Goal: Transaction & Acquisition: Purchase product/service

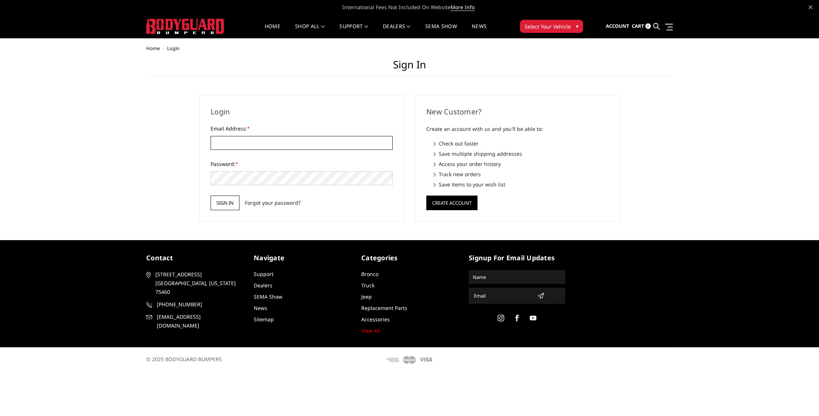
type input "LEVELUPCUSTOMSTX@GMAIL.COM"
click at [231, 210] on input "Sign in" at bounding box center [225, 203] width 29 height 15
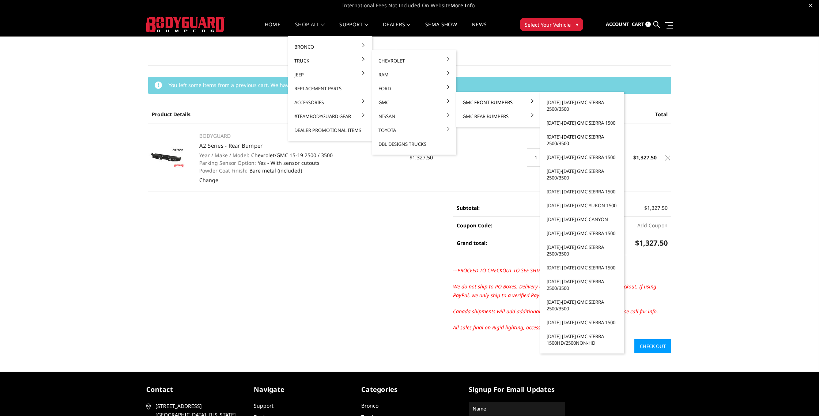
scroll to position [0, 0]
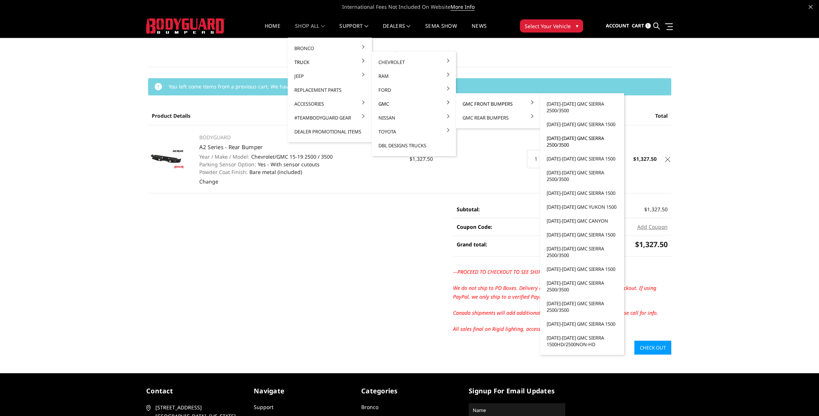
click at [587, 139] on link "[DATE]-[DATE] GMC Sierra 2500/3500" at bounding box center [582, 141] width 78 height 20
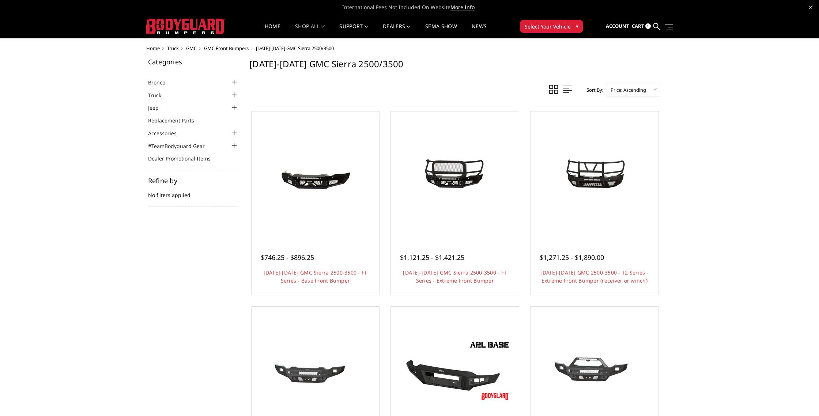
scroll to position [1, 0]
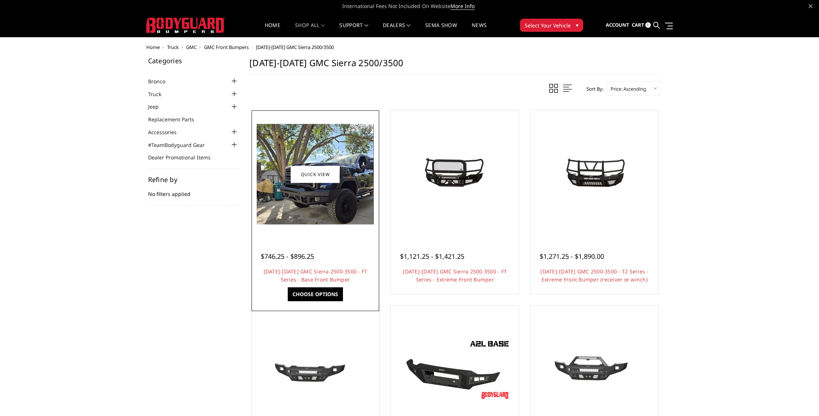
click at [309, 198] on img at bounding box center [315, 174] width 117 height 101
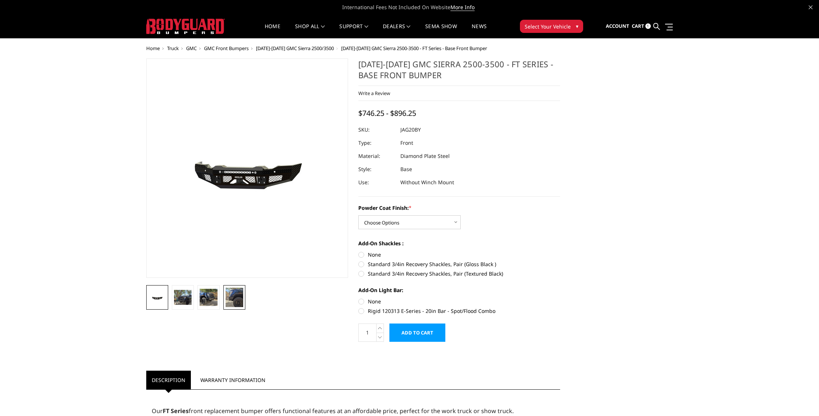
click at [238, 299] on img at bounding box center [235, 297] width 18 height 19
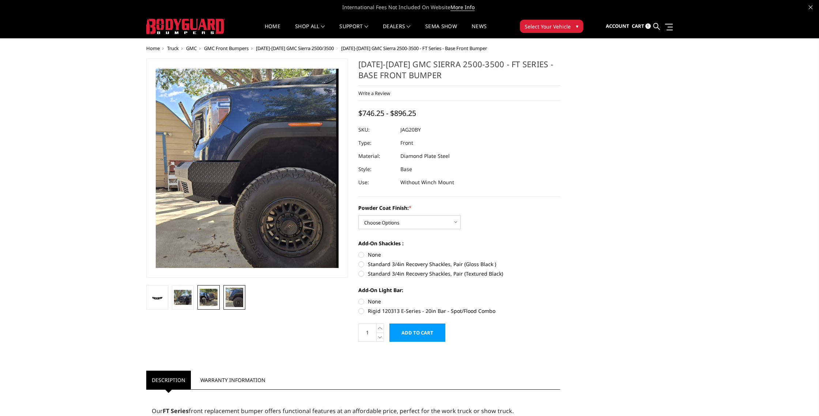
click at [208, 297] on img at bounding box center [209, 297] width 18 height 17
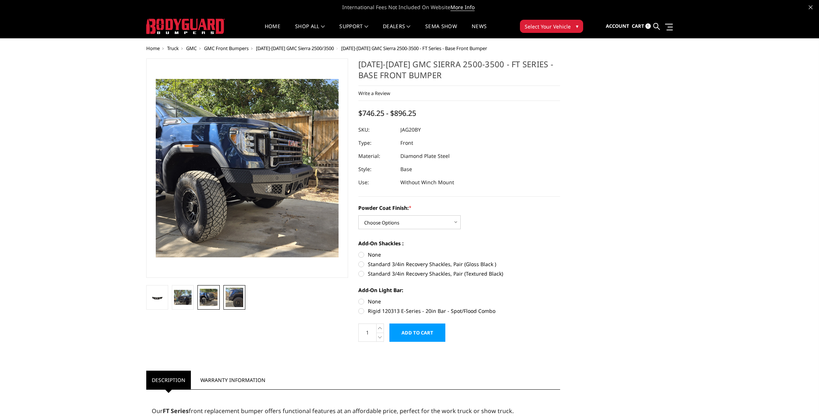
click at [230, 302] on img at bounding box center [235, 297] width 18 height 19
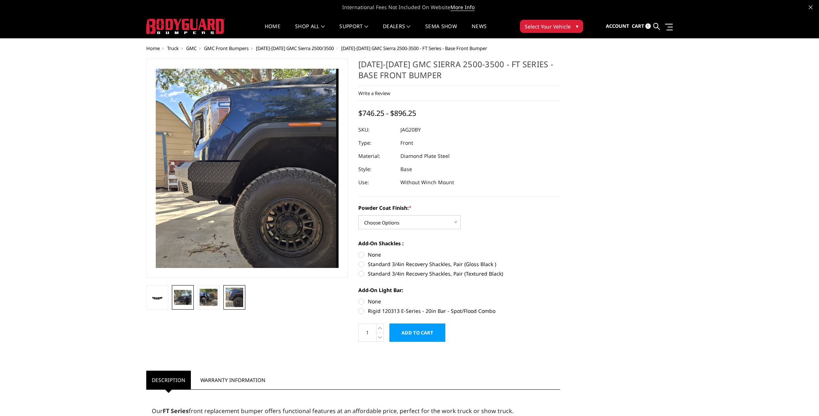
click at [180, 296] on img at bounding box center [183, 297] width 18 height 15
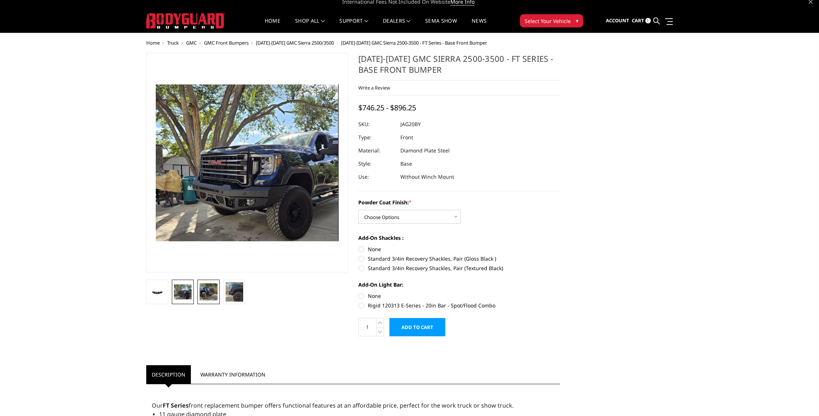
scroll to position [8, 0]
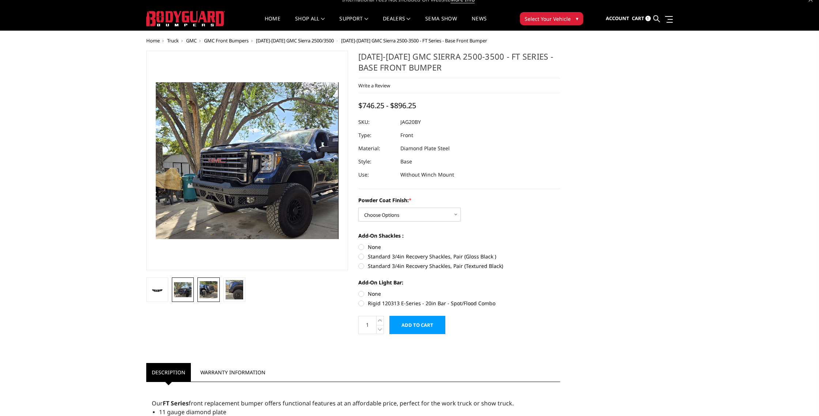
click at [207, 301] on link at bounding box center [208, 290] width 22 height 24
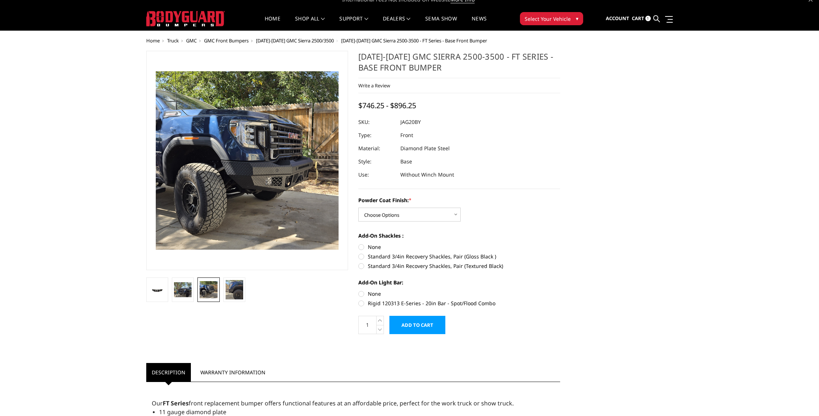
click at [462, 217] on div "Powder Coat Finish: * Choose Options Bare Metal Gloss Black Powder Coat Texture…" at bounding box center [459, 208] width 202 height 25
click at [454, 217] on select "Choose Options Bare Metal Gloss Black Powder Coat Textured Black Powder Coat" at bounding box center [409, 215] width 102 height 14
select select "3358"
click at [358, 208] on select "Choose Options Bare Metal Gloss Black Powder Coat Textured Black Powder Coat" at bounding box center [409, 215] width 102 height 14
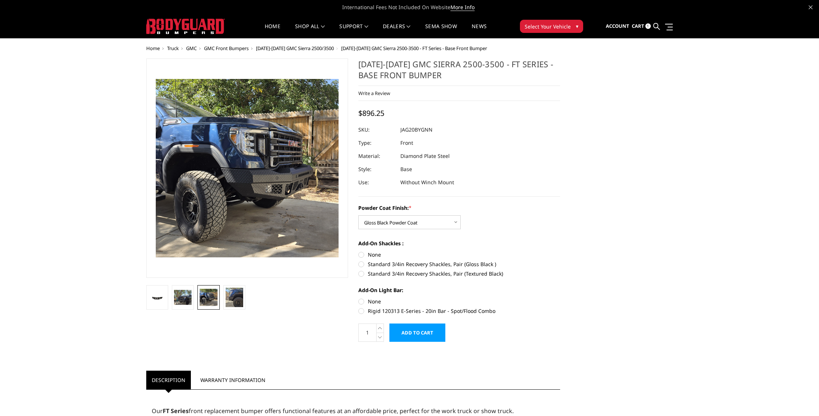
click at [362, 255] on label "None" at bounding box center [459, 255] width 202 height 8
click at [359, 251] on input "None" at bounding box center [358, 251] width 0 height 0
radio input "true"
click at [363, 301] on label "None" at bounding box center [459, 302] width 202 height 8
click at [359, 298] on input "None" at bounding box center [358, 298] width 0 height 0
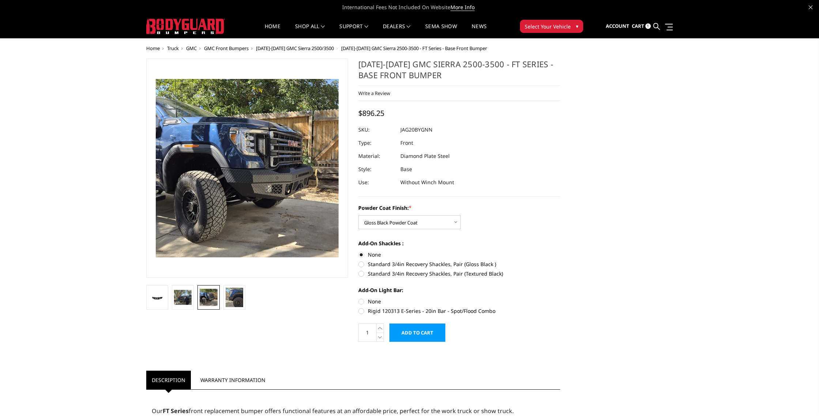
radio input "true"
click at [431, 334] on input "Add to Cart" at bounding box center [417, 333] width 56 height 18
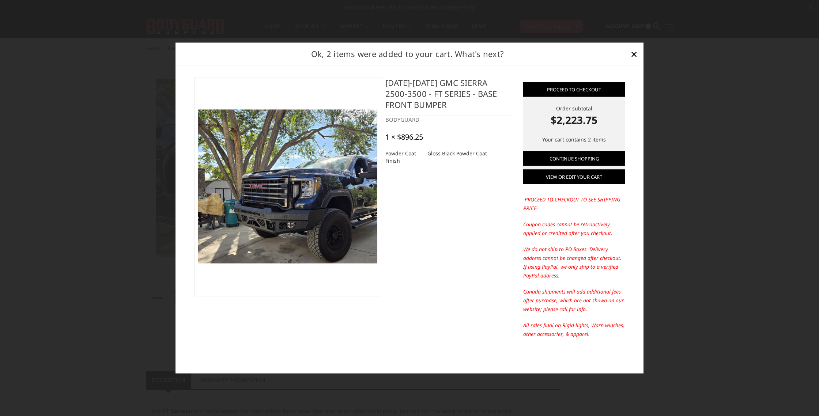
click at [599, 180] on link "View or edit your cart" at bounding box center [574, 177] width 102 height 15
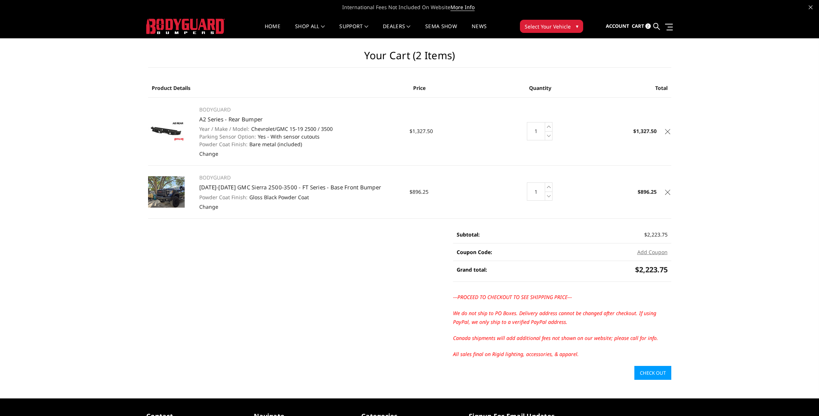
click at [668, 131] on icon at bounding box center [667, 131] width 5 height 5
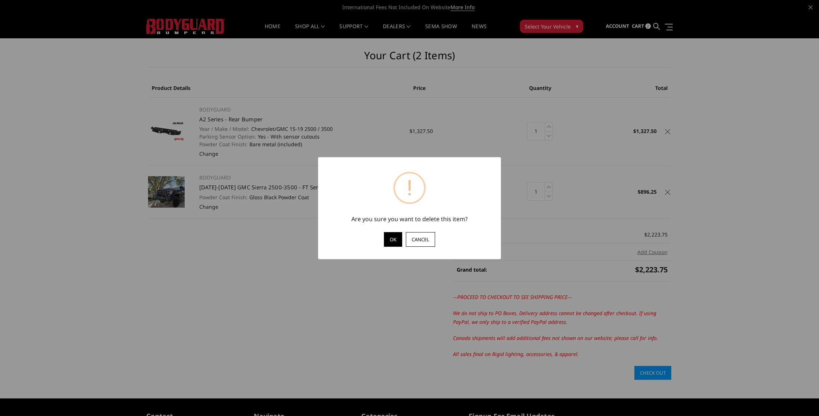
click at [386, 244] on button "OK" at bounding box center [393, 239] width 18 height 15
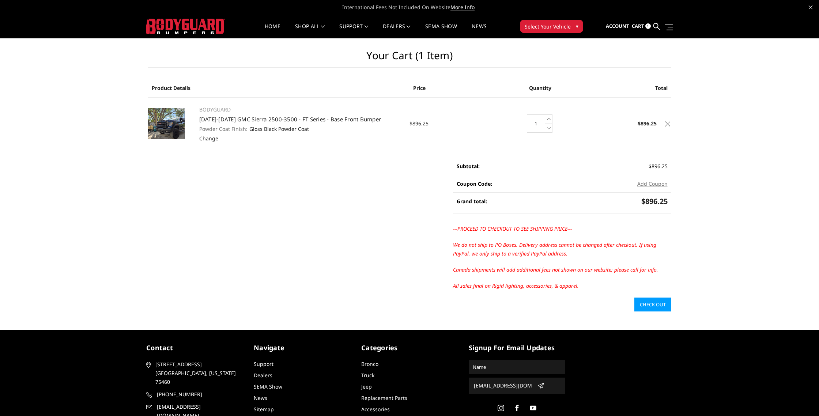
click at [173, 124] on img at bounding box center [166, 123] width 37 height 31
click at [230, 119] on link "2020-2023 GMC Sierra 2500-3500 - FT Series - Base Front Bumper" at bounding box center [290, 119] width 182 height 7
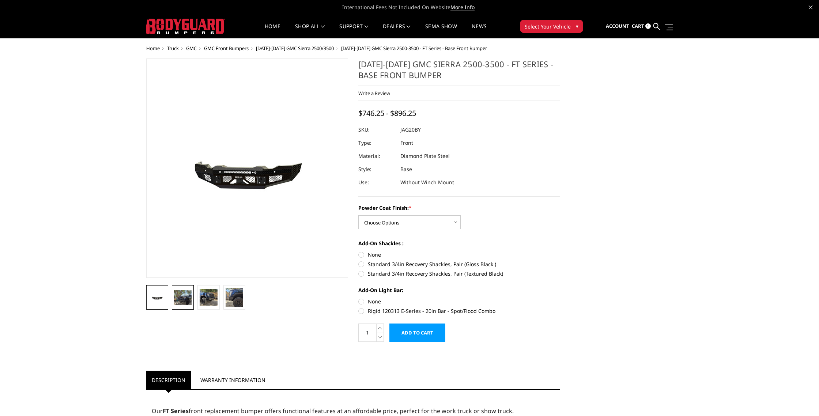
click at [185, 299] on img at bounding box center [183, 297] width 18 height 15
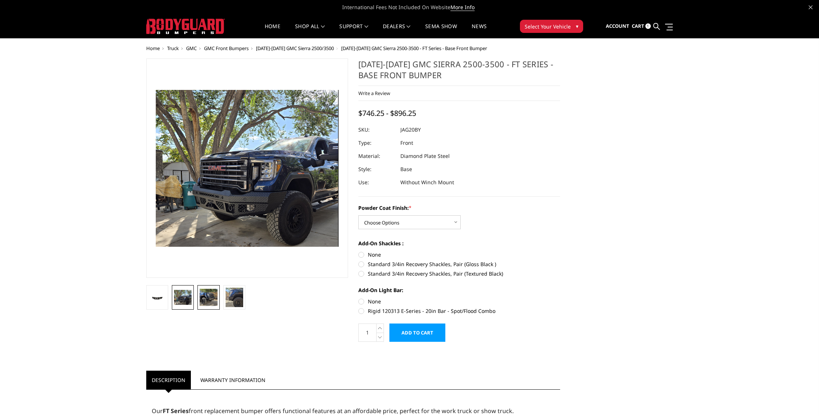
click at [210, 298] on img at bounding box center [209, 297] width 18 height 17
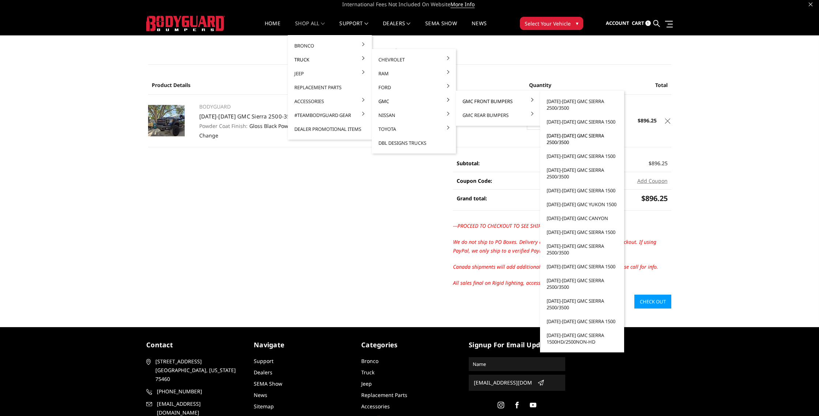
scroll to position [7, 0]
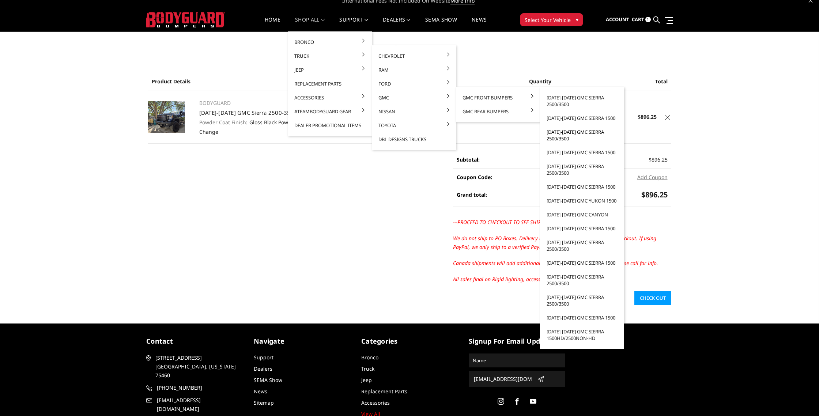
click at [583, 135] on link "[DATE]-[DATE] GMC Sierra 2500/3500" at bounding box center [582, 135] width 78 height 20
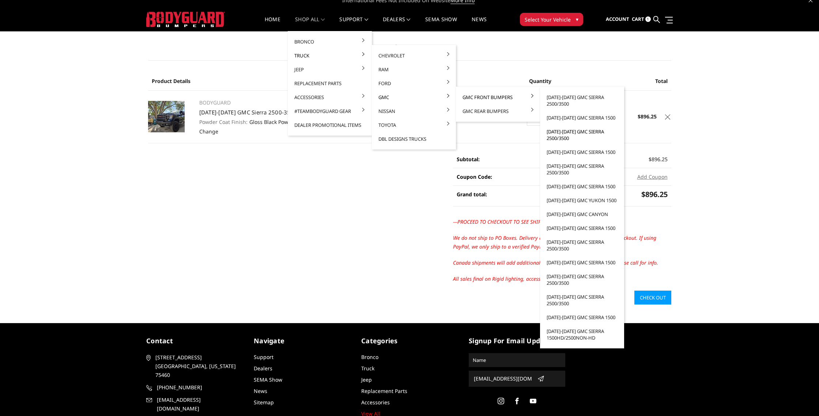
click at [588, 131] on link "[DATE]-[DATE] GMC Sierra 2500/3500" at bounding box center [582, 135] width 78 height 20
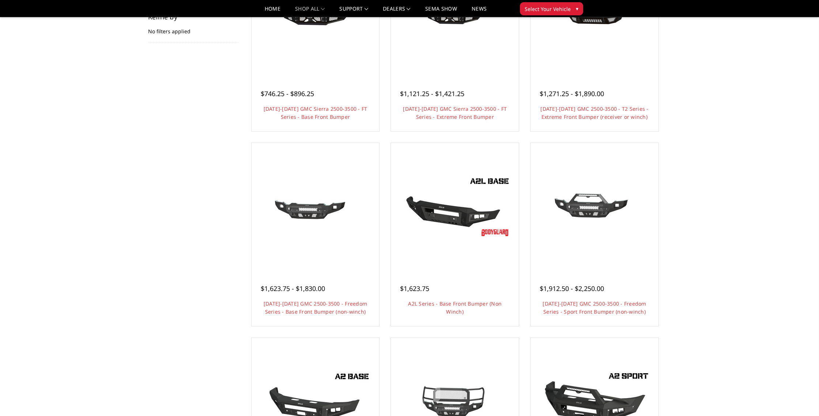
scroll to position [144, 0]
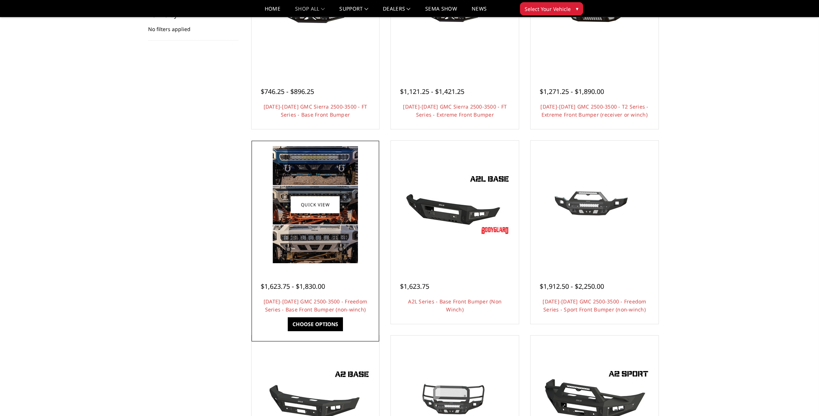
click at [316, 245] on img at bounding box center [315, 204] width 85 height 117
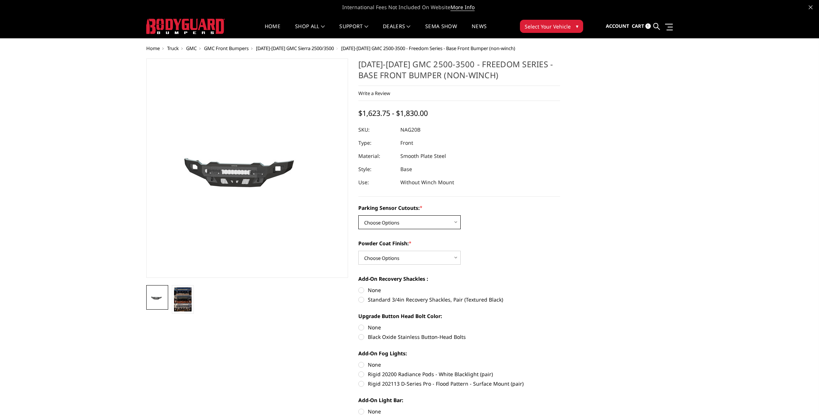
click at [416, 223] on select "Choose Options No - Without Parking Sensor Cutouts Yes - With Parking Sensor Cu…" at bounding box center [409, 222] width 102 height 14
select select "2860"
click at [358, 215] on select "Choose Options No - Without Parking Sensor Cutouts Yes - With Parking Sensor Cu…" at bounding box center [409, 222] width 102 height 14
click at [415, 257] on select "Choose Options Bare Metal Texture Black Powder Coat" at bounding box center [409, 258] width 102 height 14
select select "2862"
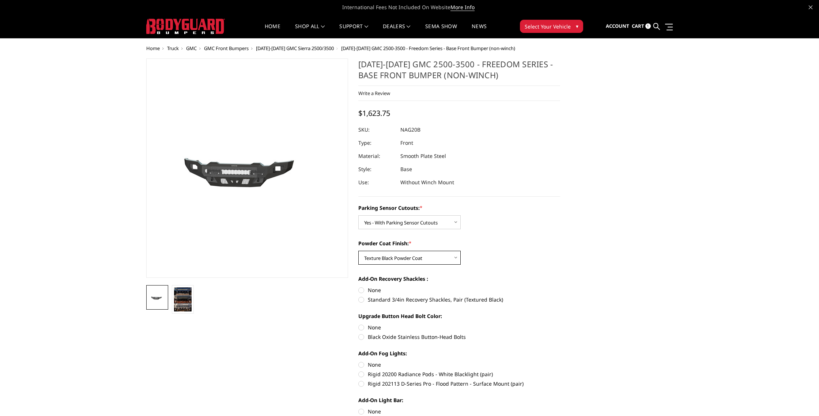
click at [358, 251] on select "Choose Options Bare Metal Texture Black Powder Coat" at bounding box center [409, 258] width 102 height 14
click at [181, 304] on img at bounding box center [183, 299] width 18 height 24
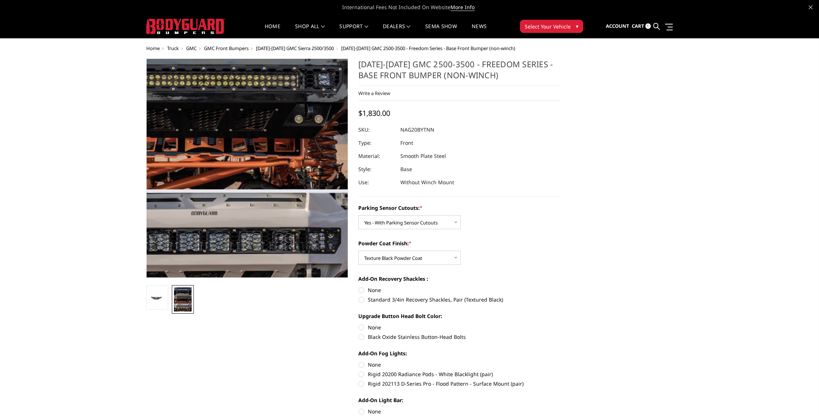
click at [306, 219] on img at bounding box center [206, 110] width 341 height 468
